Goal: Navigation & Orientation: Find specific page/section

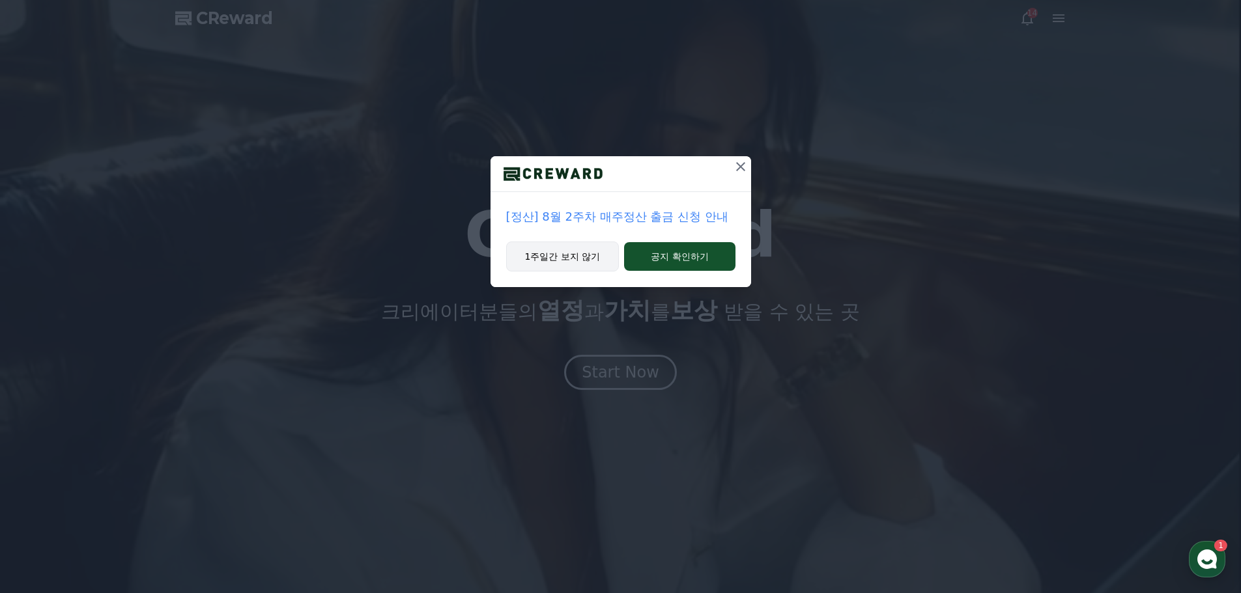
click at [564, 249] on button "1주일간 보지 않기" at bounding box center [562, 257] width 113 height 30
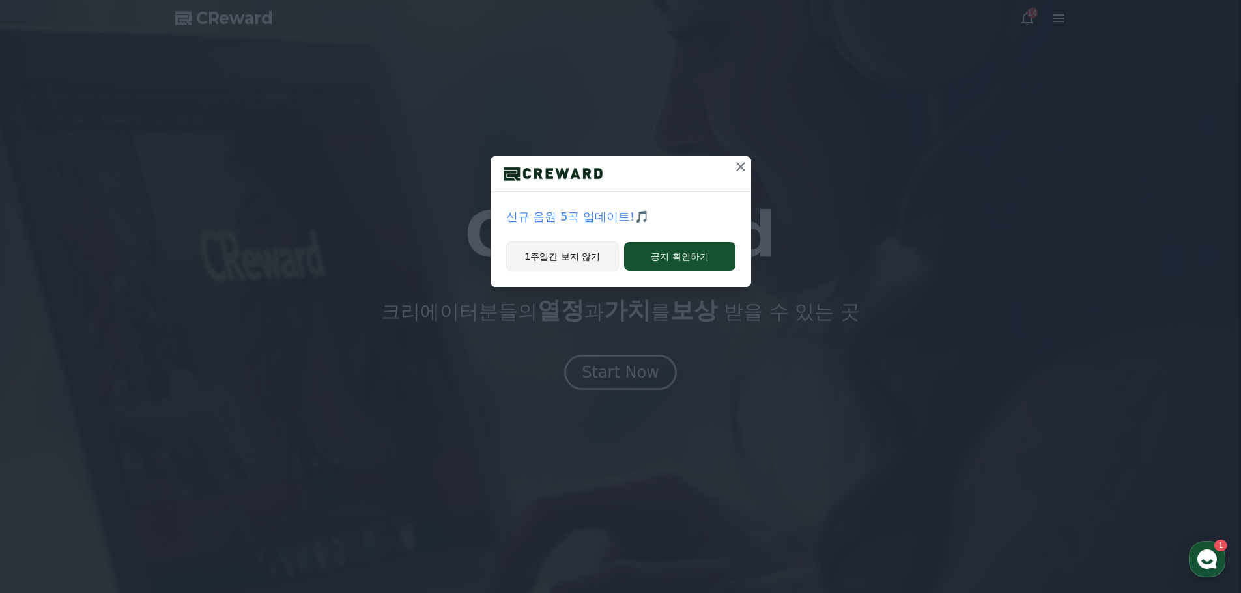
click at [600, 259] on button "1주일간 보지 않기" at bounding box center [562, 257] width 113 height 30
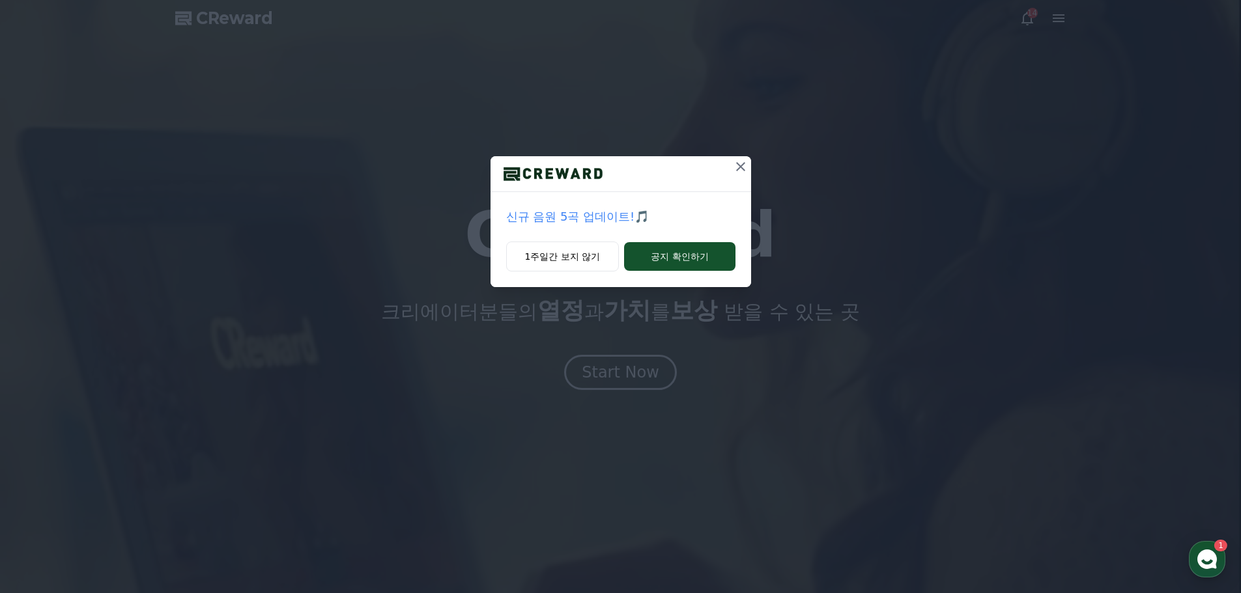
click at [740, 169] on div at bounding box center [620, 296] width 1241 height 593
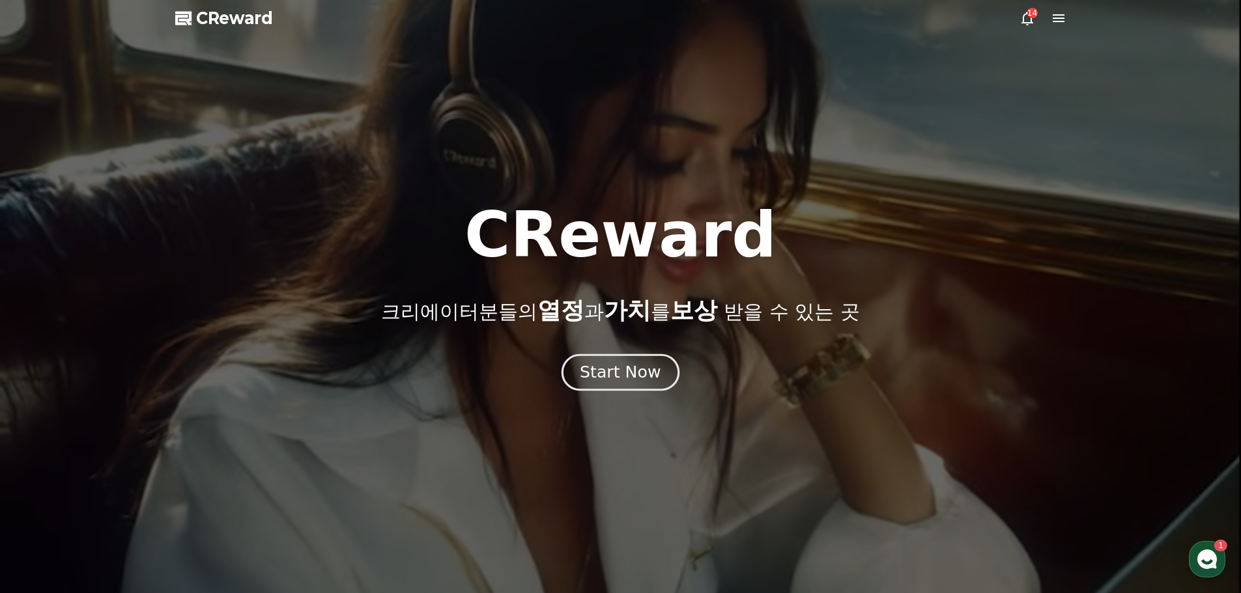
click at [638, 376] on div "Start Now" at bounding box center [620, 372] width 81 height 22
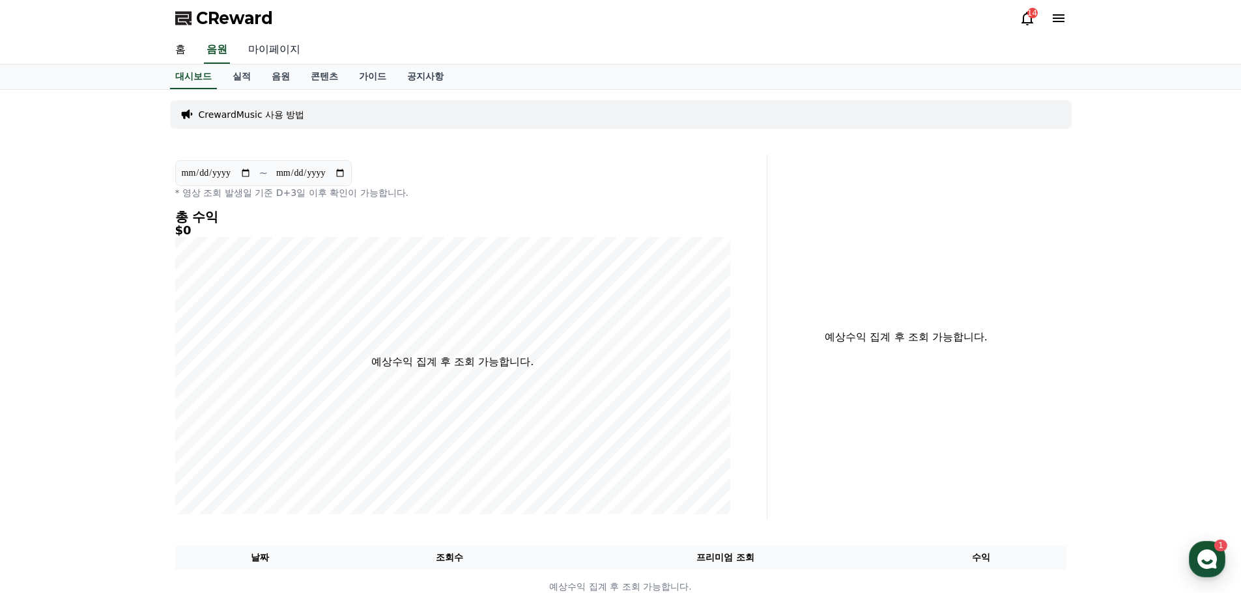
click at [259, 53] on link "마이페이지" at bounding box center [274, 49] width 73 height 27
select select "**********"
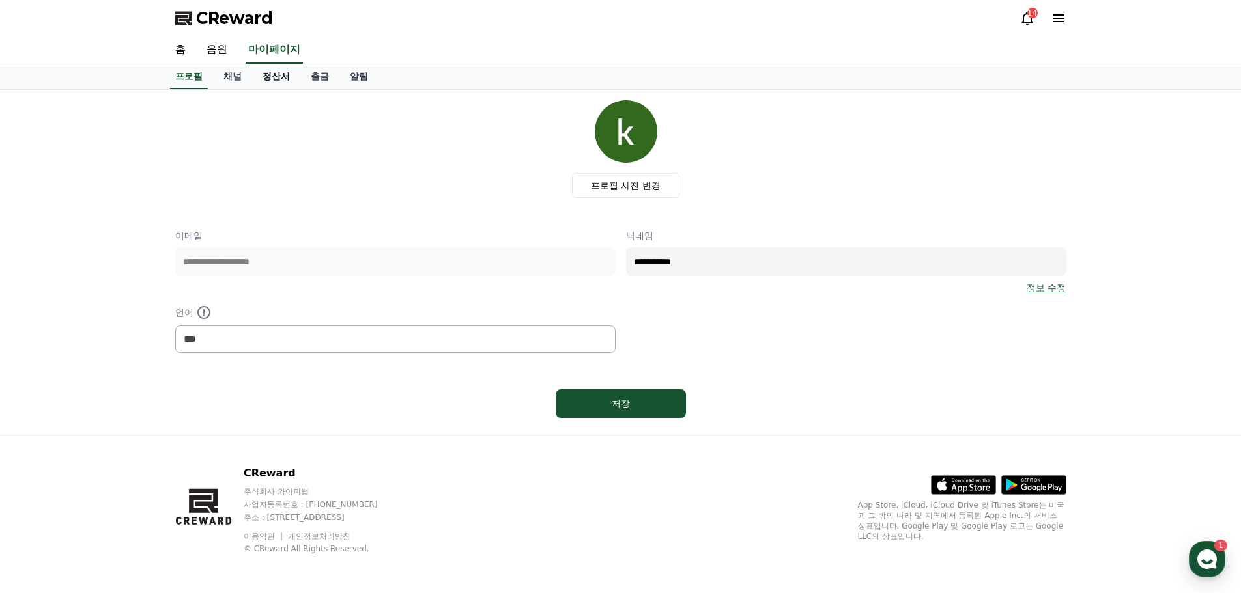
click at [287, 76] on link "정산서" at bounding box center [276, 76] width 48 height 25
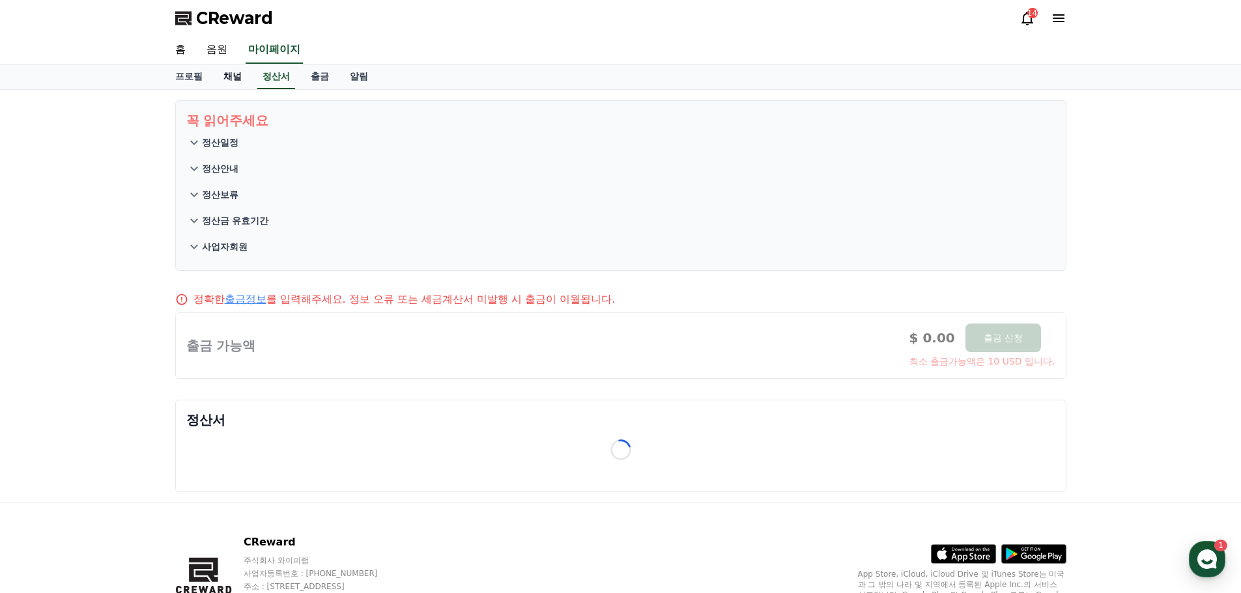
click at [233, 79] on link "채널" at bounding box center [232, 76] width 39 height 25
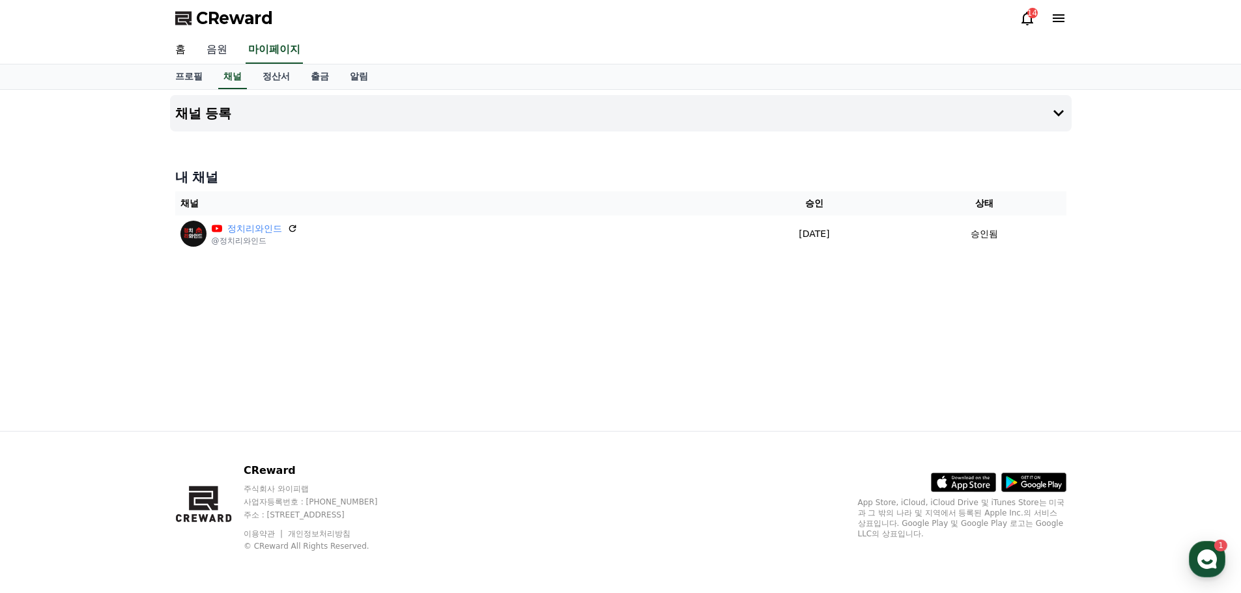
click at [221, 44] on link "음원" at bounding box center [217, 49] width 42 height 27
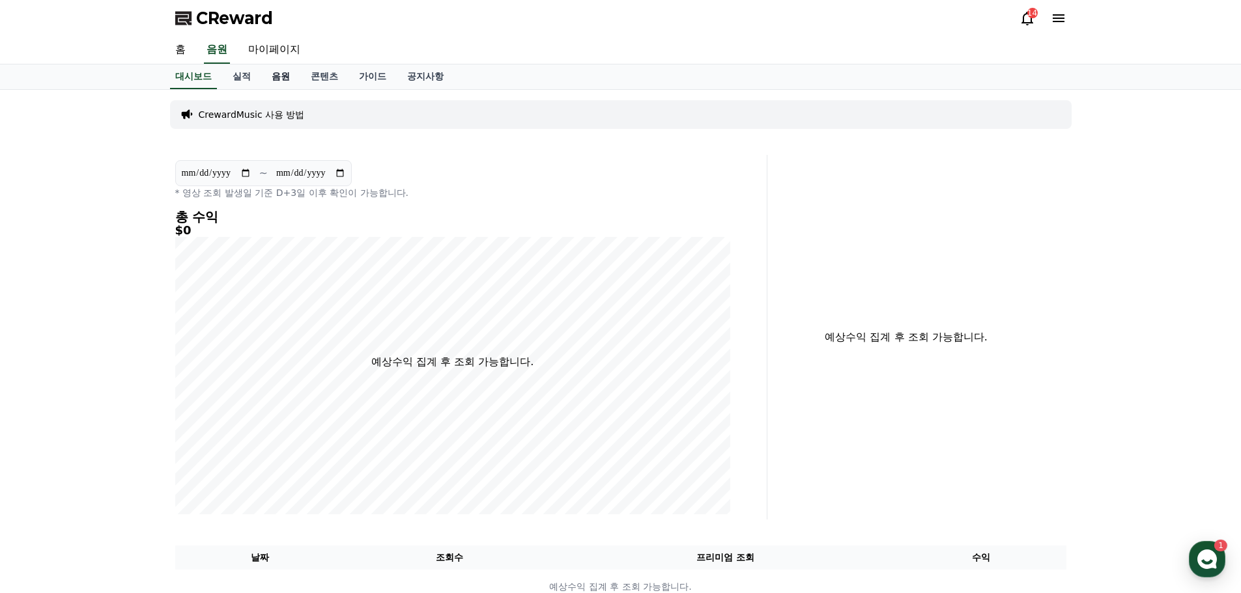
click at [285, 74] on link "음원" at bounding box center [280, 76] width 39 height 25
